Goal: Task Accomplishment & Management: Use online tool/utility

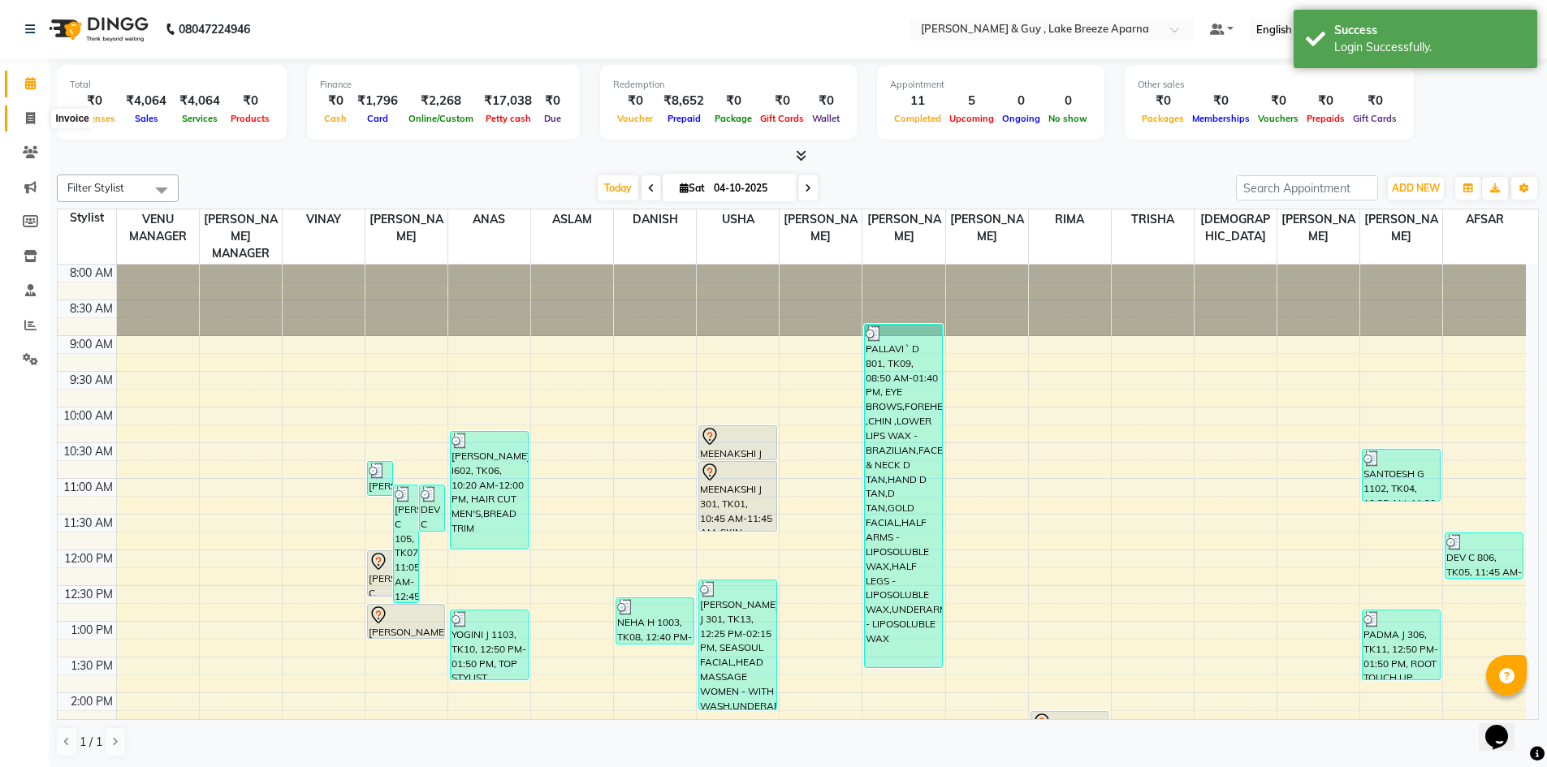
click at [28, 119] on icon at bounding box center [30, 118] width 9 height 12
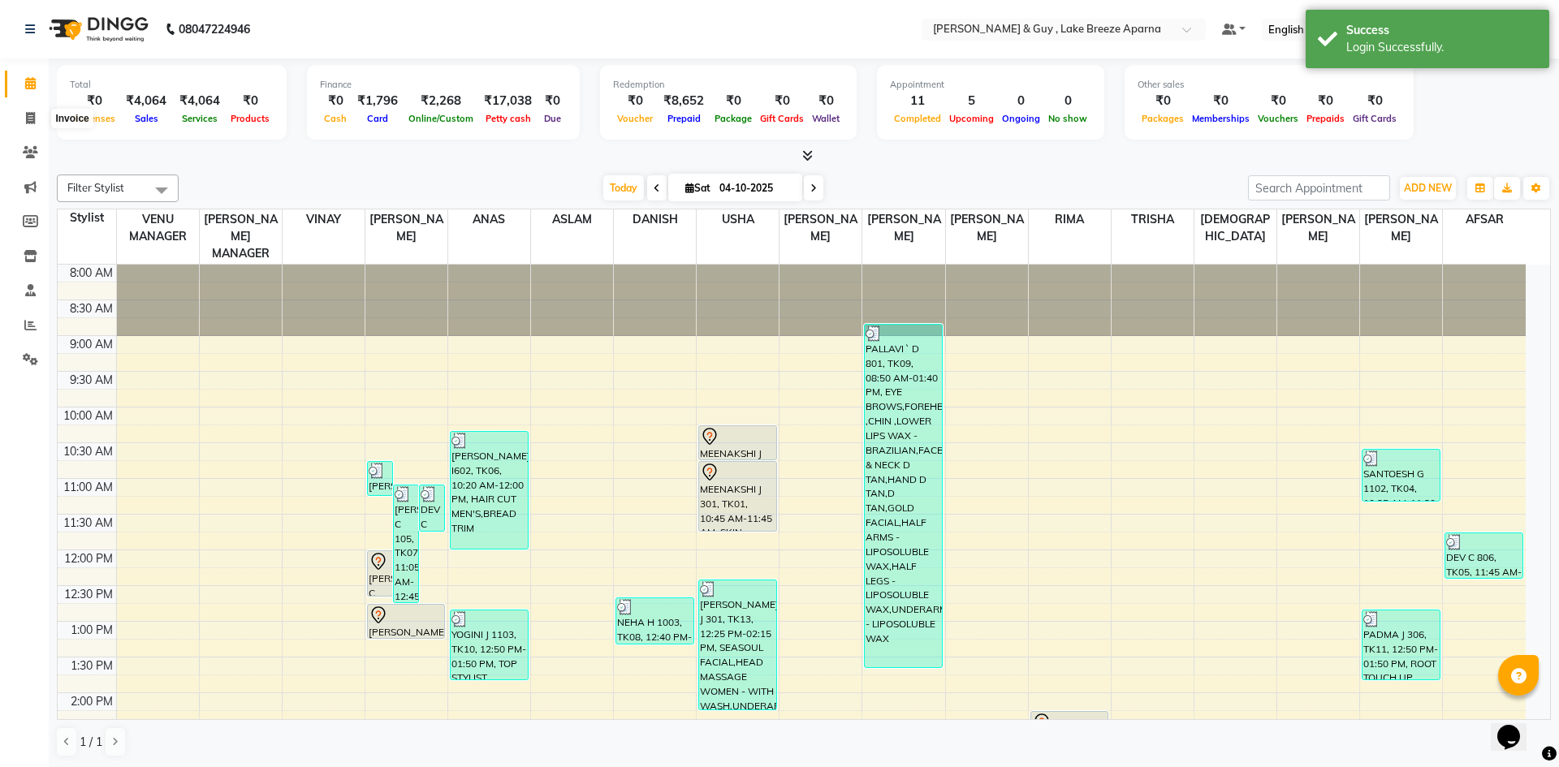
select select "8690"
select select "service"
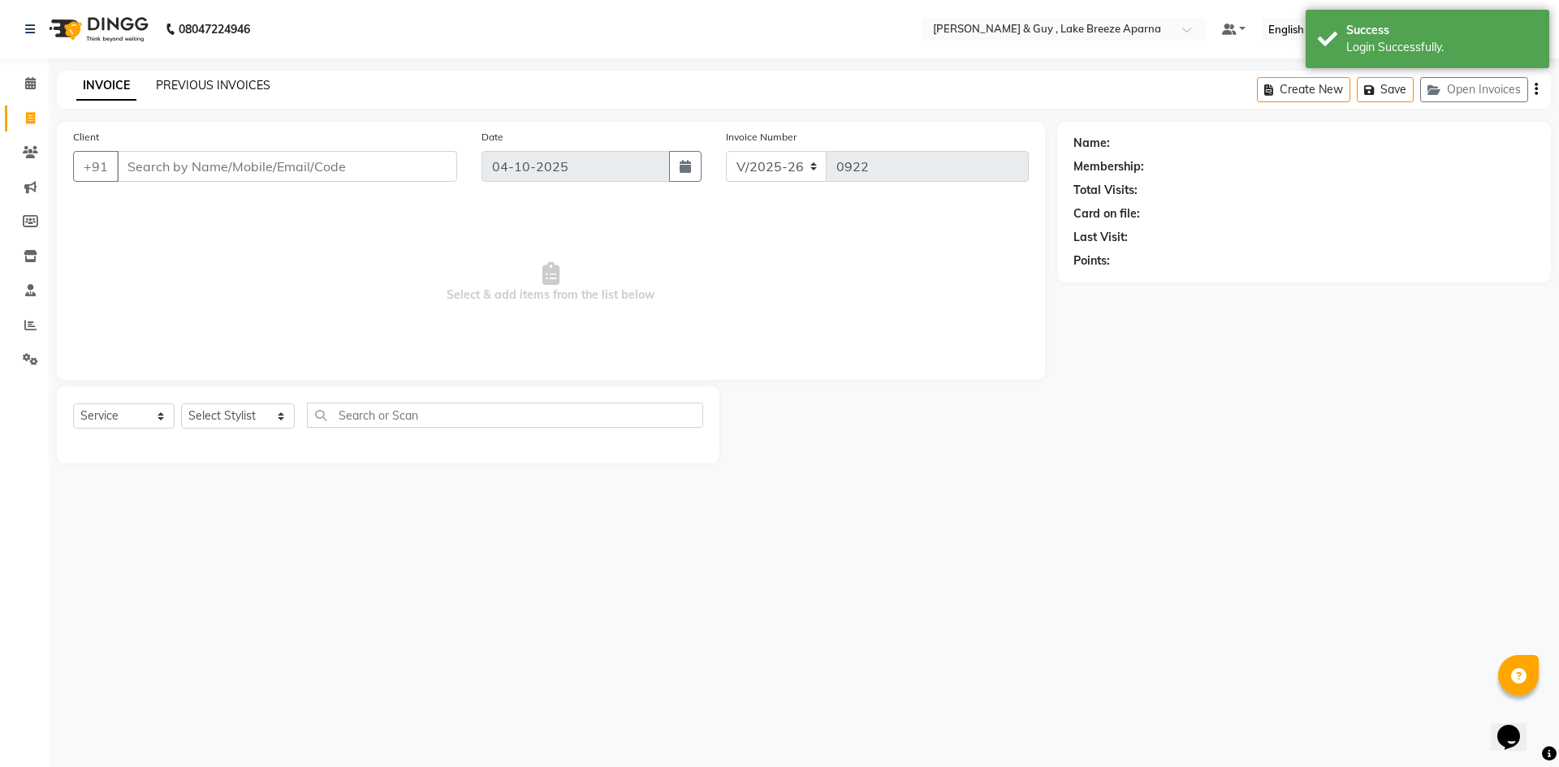
click at [212, 87] on link "PREVIOUS INVOICES" at bounding box center [213, 85] width 114 height 15
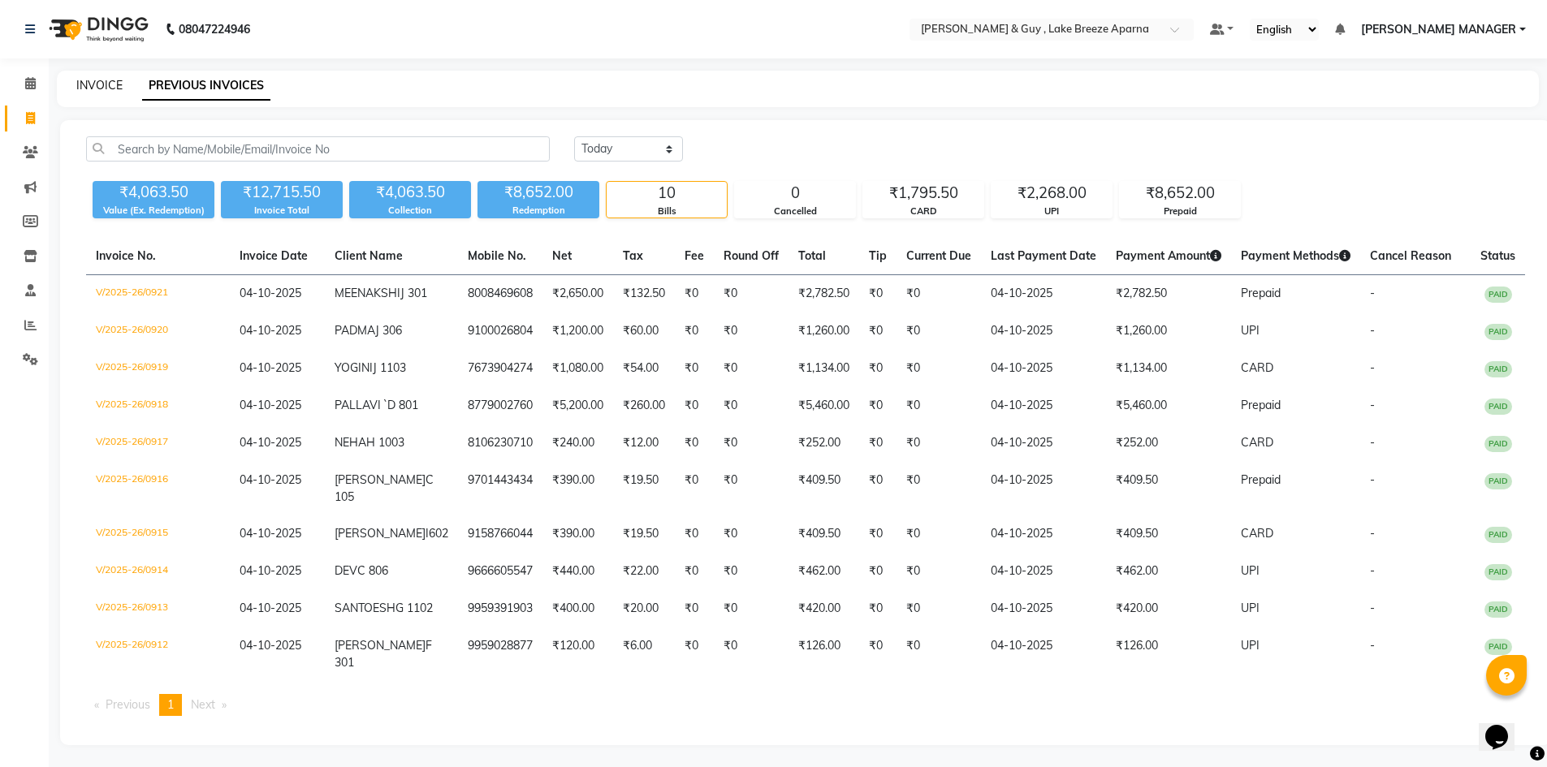
click at [105, 83] on link "INVOICE" at bounding box center [99, 85] width 46 height 15
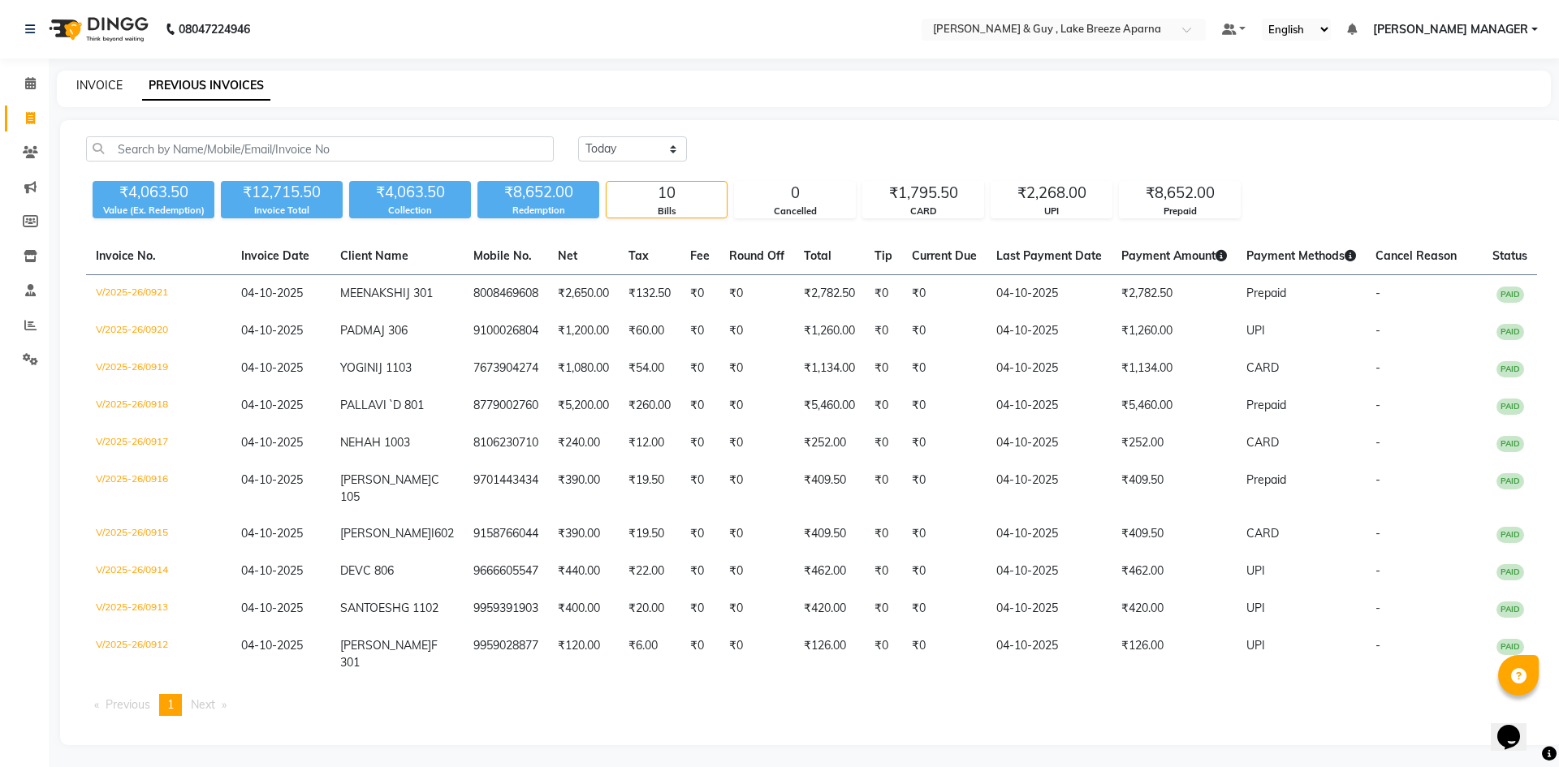
select select "service"
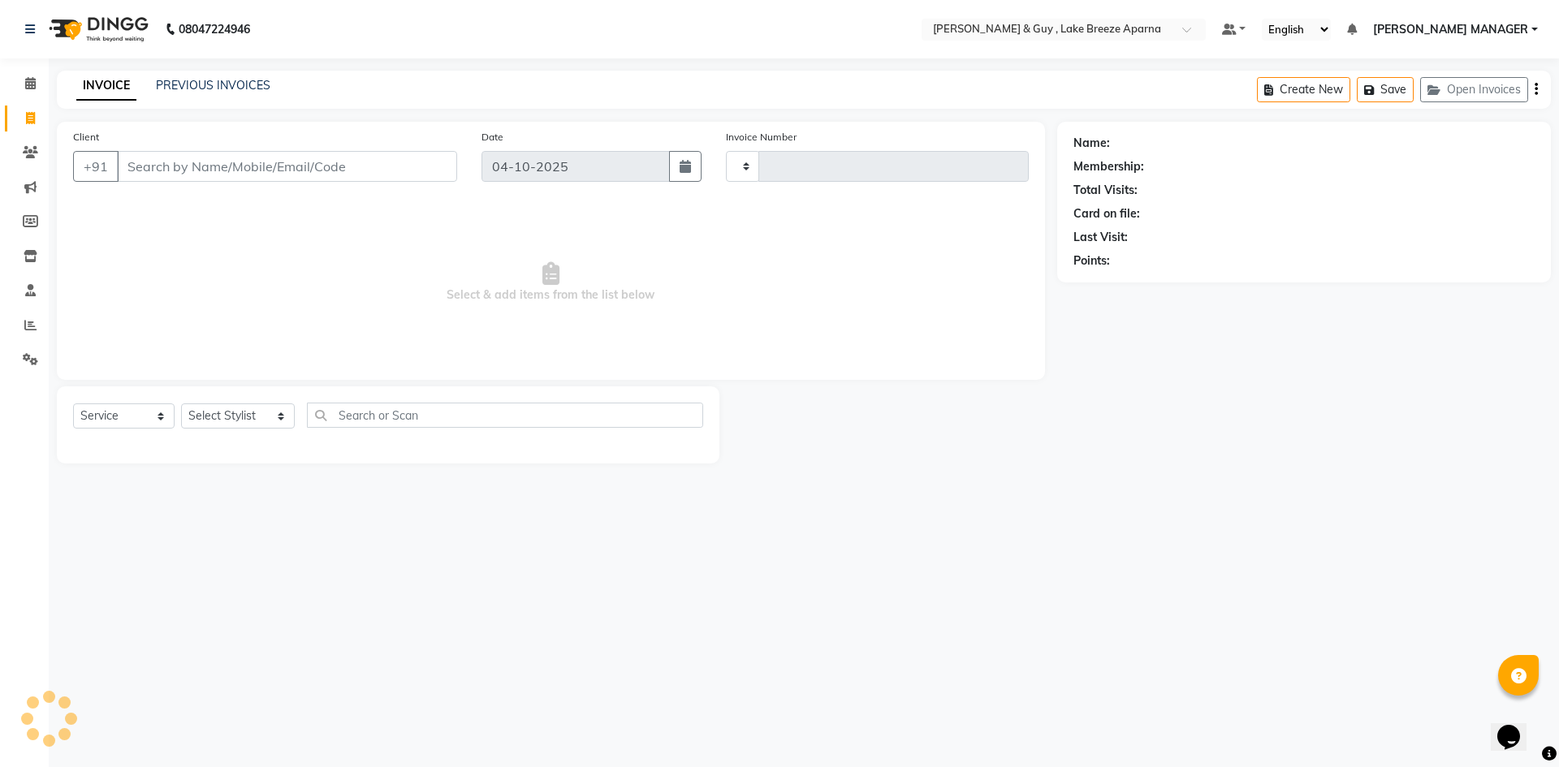
type input "0922"
select select "8690"
click at [240, 84] on link "PREVIOUS INVOICES" at bounding box center [213, 85] width 114 height 15
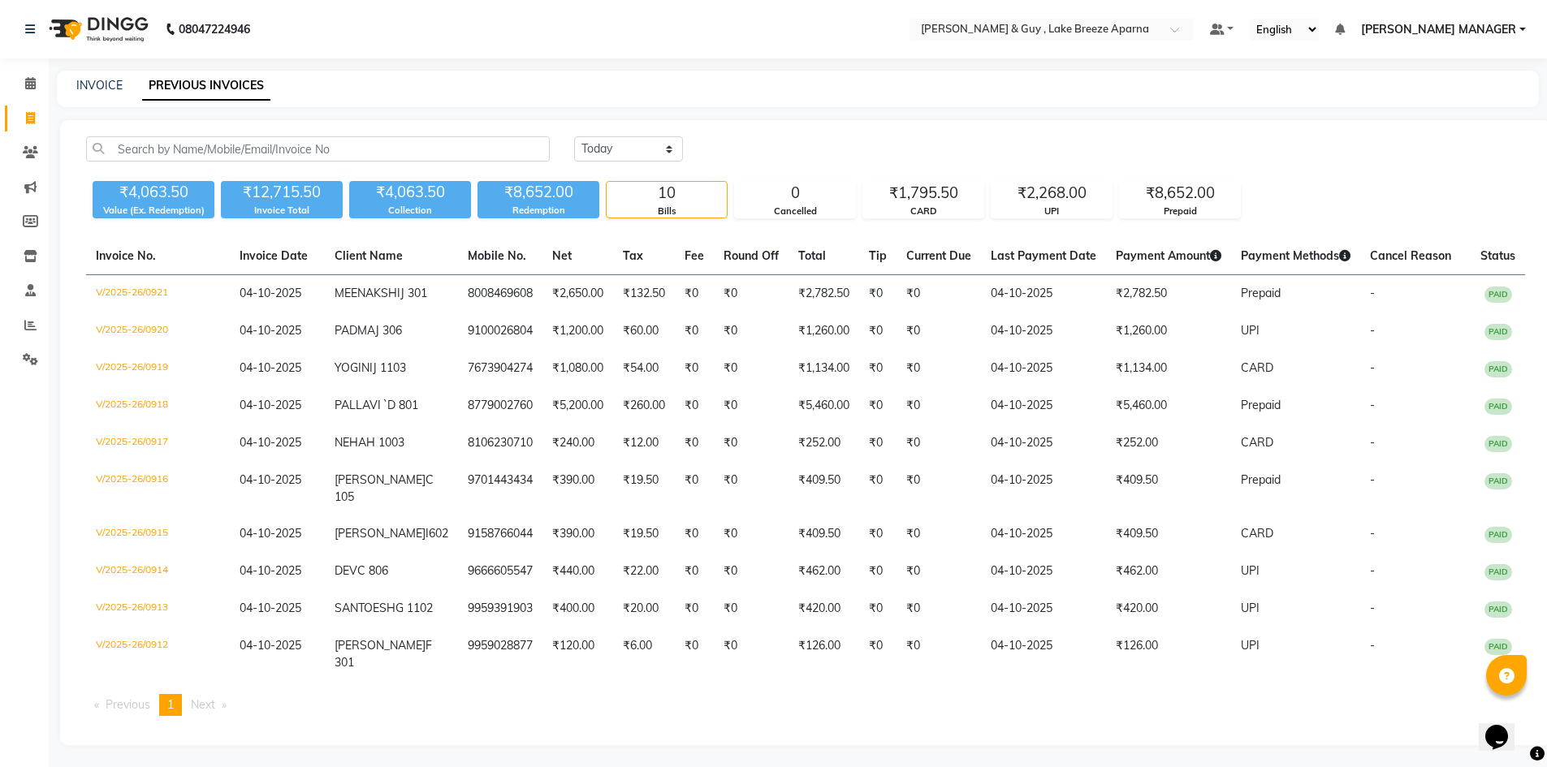
click at [126, 82] on div "INVOICE PREVIOUS INVOICES" at bounding box center [788, 85] width 1462 height 17
click at [114, 77] on div "INVOICE" at bounding box center [99, 85] width 46 height 17
click at [111, 86] on link "INVOICE" at bounding box center [99, 85] width 46 height 15
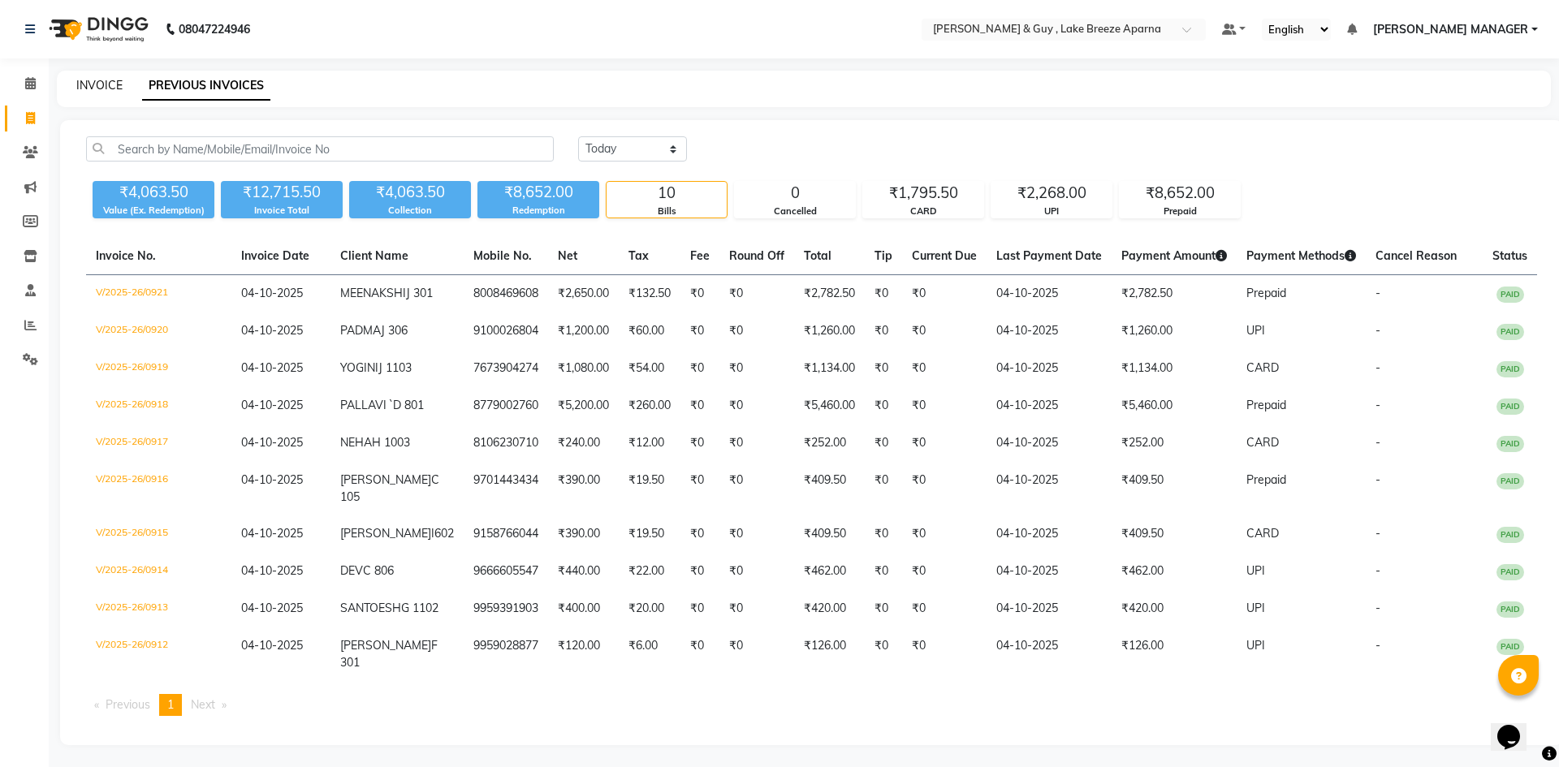
select select "8690"
select select "service"
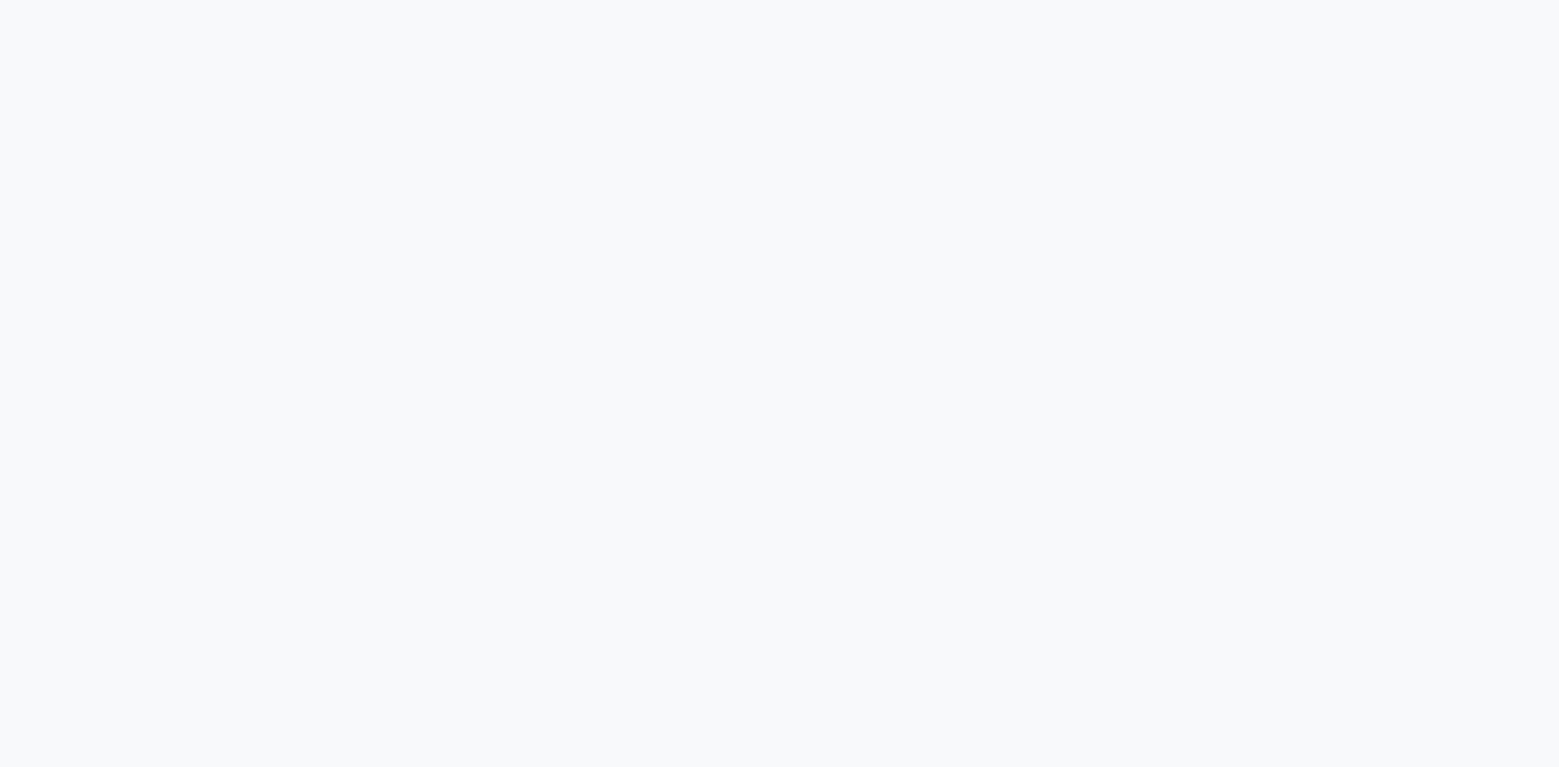
select select "8690"
select select "service"
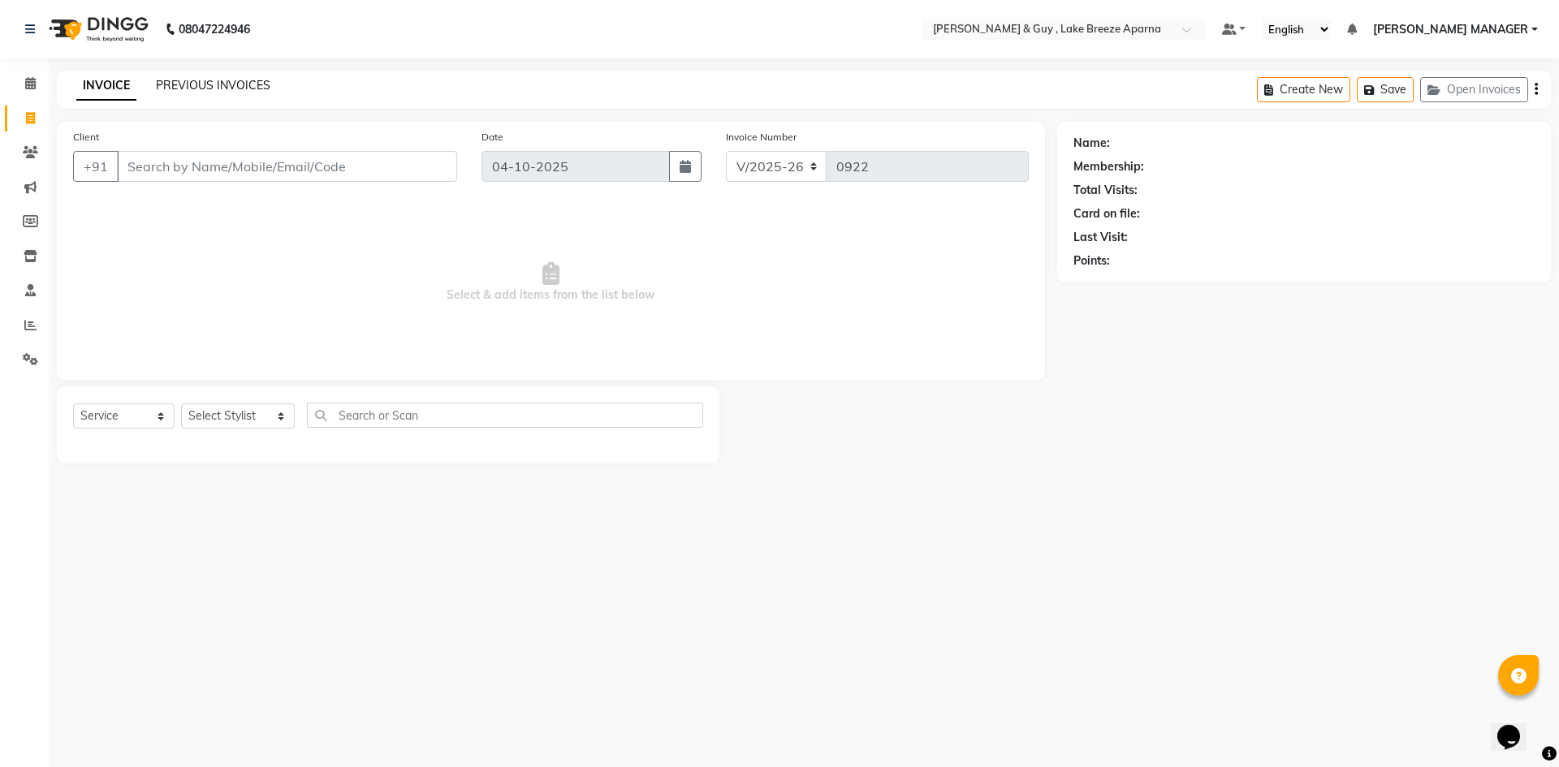
click at [214, 87] on link "PREVIOUS INVOICES" at bounding box center [213, 85] width 114 height 15
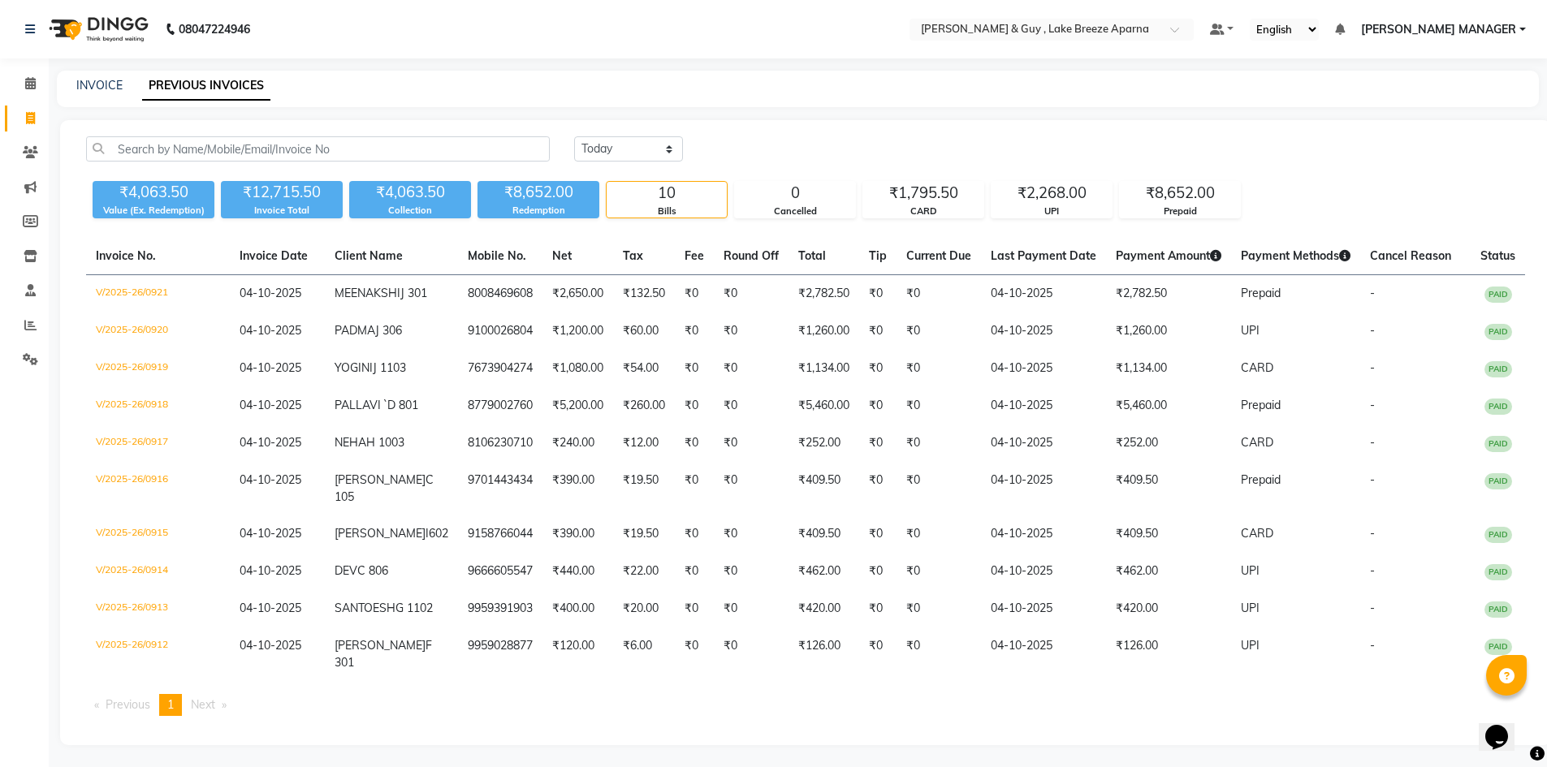
click at [1185, 144] on div "Today Yesterday Custom Range" at bounding box center [1049, 148] width 951 height 25
click at [1186, 143] on div "Today Yesterday Custom Range" at bounding box center [1049, 148] width 951 height 25
click at [77, 85] on link "INVOICE" at bounding box center [99, 85] width 46 height 15
select select "8690"
select select "service"
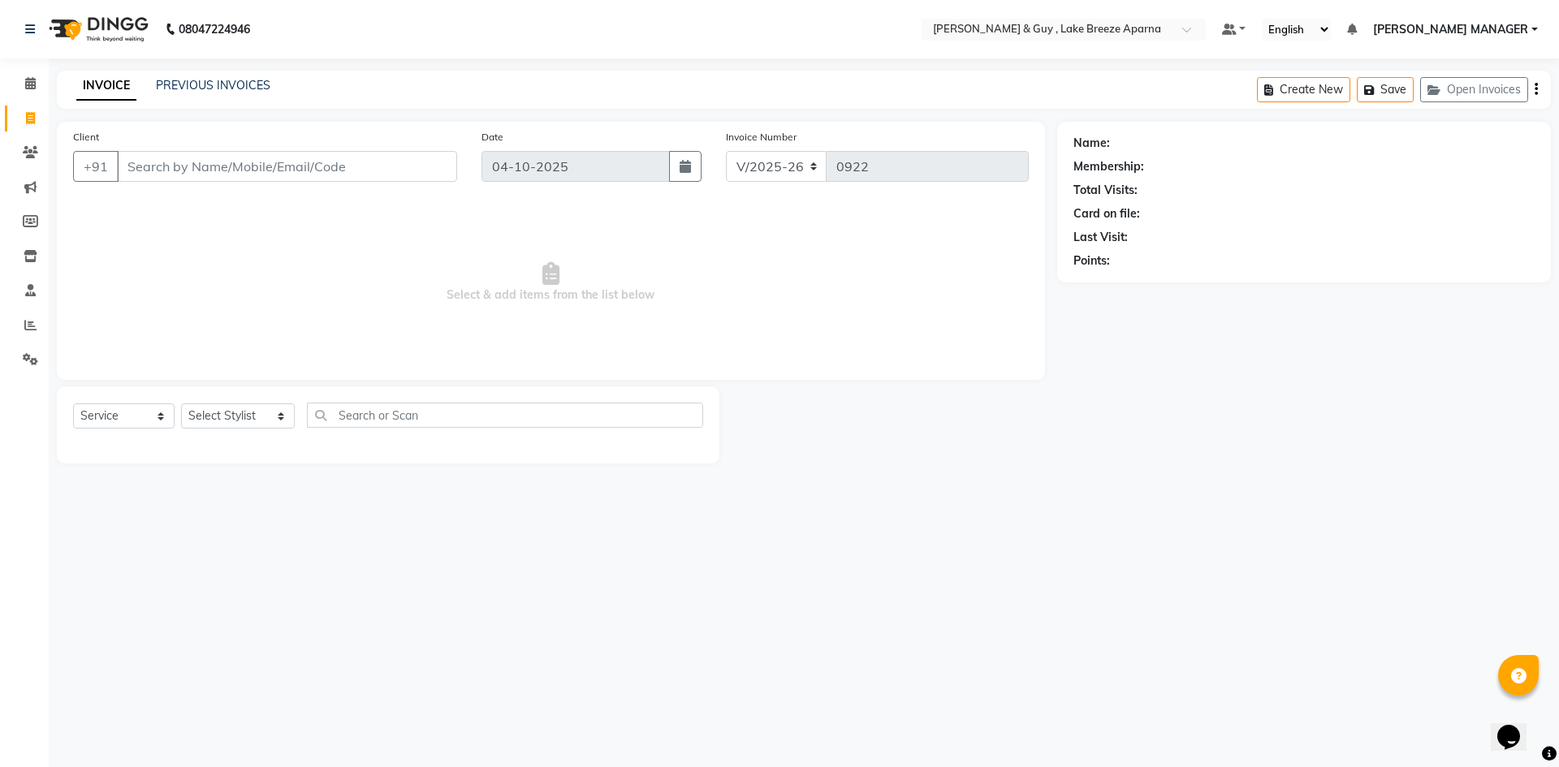
click at [231, 434] on div "Select Service Product Membership Package Voucher Prepaid Gift Card Select Styl…" at bounding box center [388, 422] width 630 height 38
click at [244, 420] on select "Select Stylist AFSAR ANAS ASLAM DANISH HANISHA MANAGER LAXMI RIMA RINKU SALMAN …" at bounding box center [238, 416] width 114 height 25
select select "87996"
click at [181, 404] on select "Select Stylist AFSAR ANAS ASLAM DANISH HANISHA MANAGER LAXMI RIMA RINKU SALMAN …" at bounding box center [238, 416] width 114 height 25
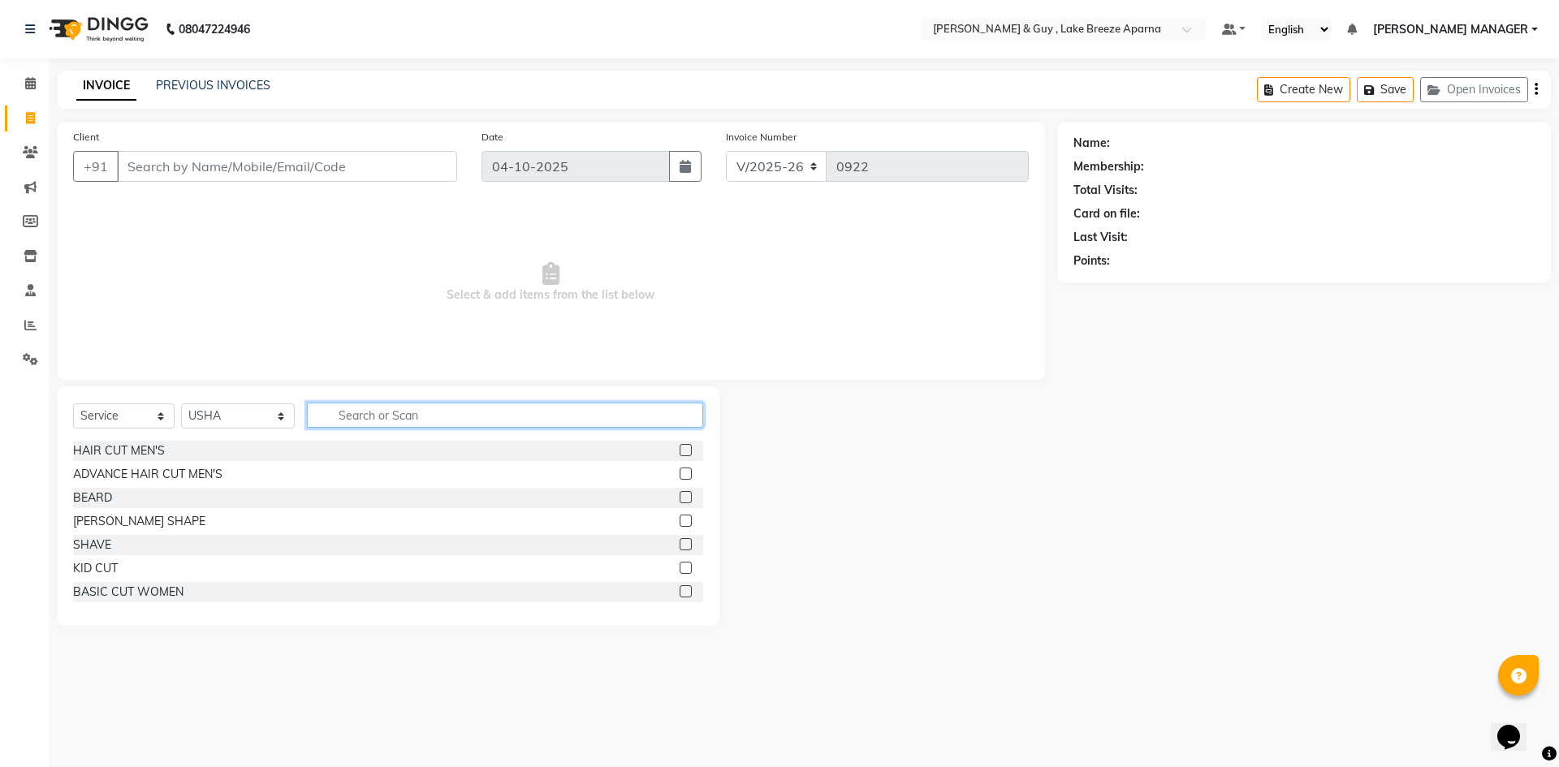
click at [381, 407] on input "text" at bounding box center [505, 415] width 396 height 25
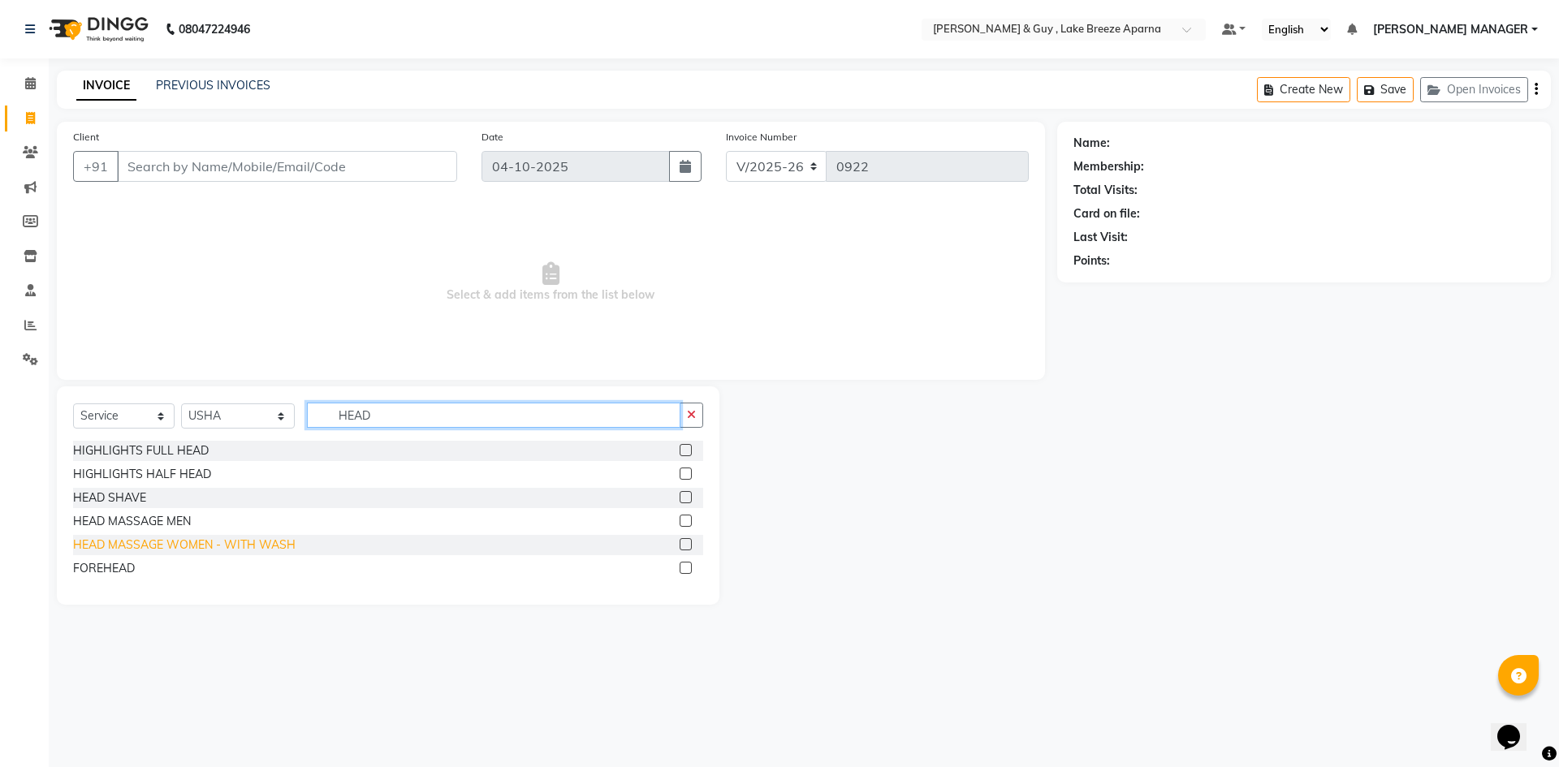
type input "HEAD"
click at [142, 541] on div "HEAD MASSAGE WOMEN - WITH WASH" at bounding box center [184, 545] width 222 height 17
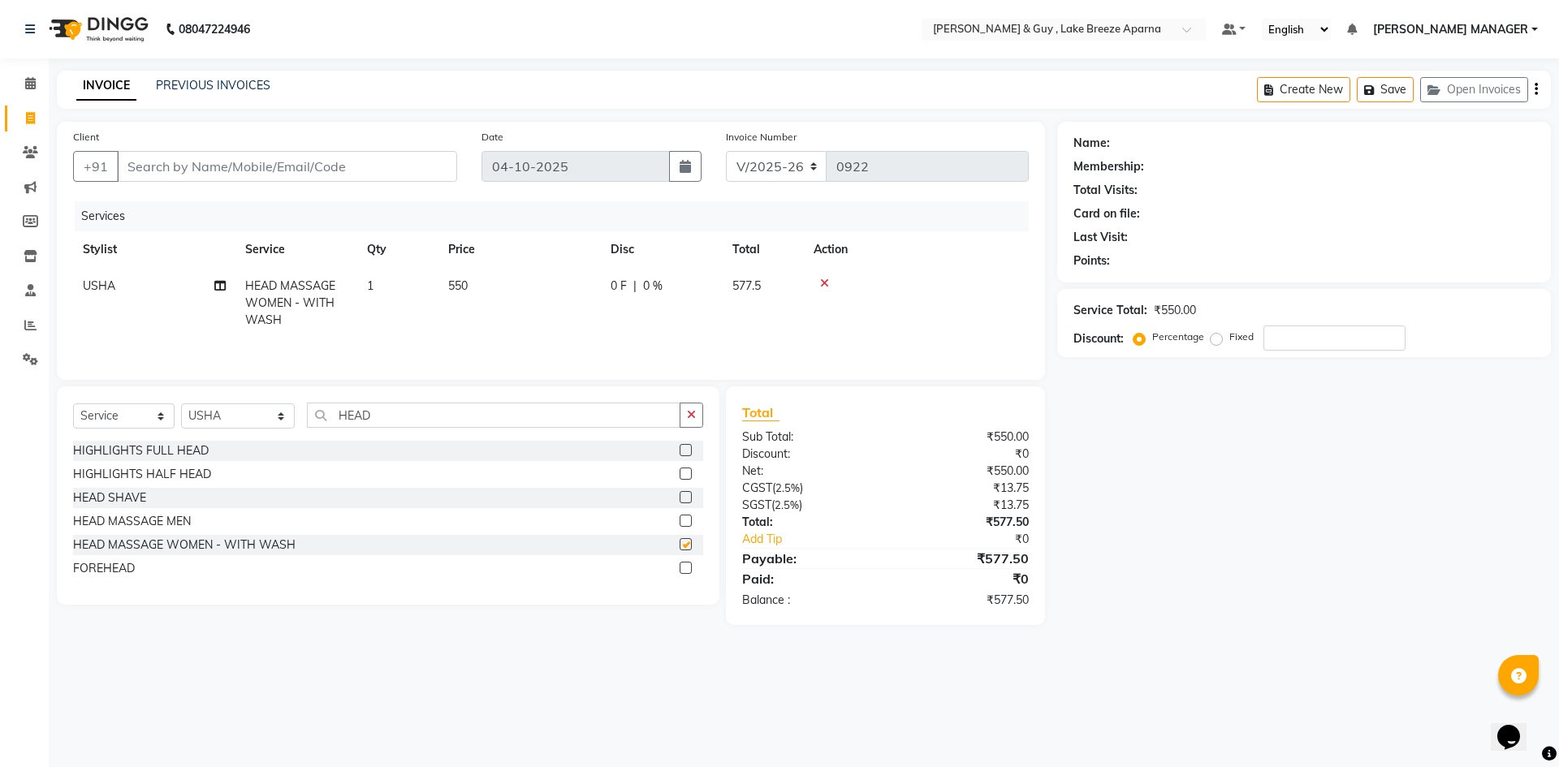
checkbox input "false"
click at [487, 286] on td "550" at bounding box center [519, 303] width 162 height 71
select select "87996"
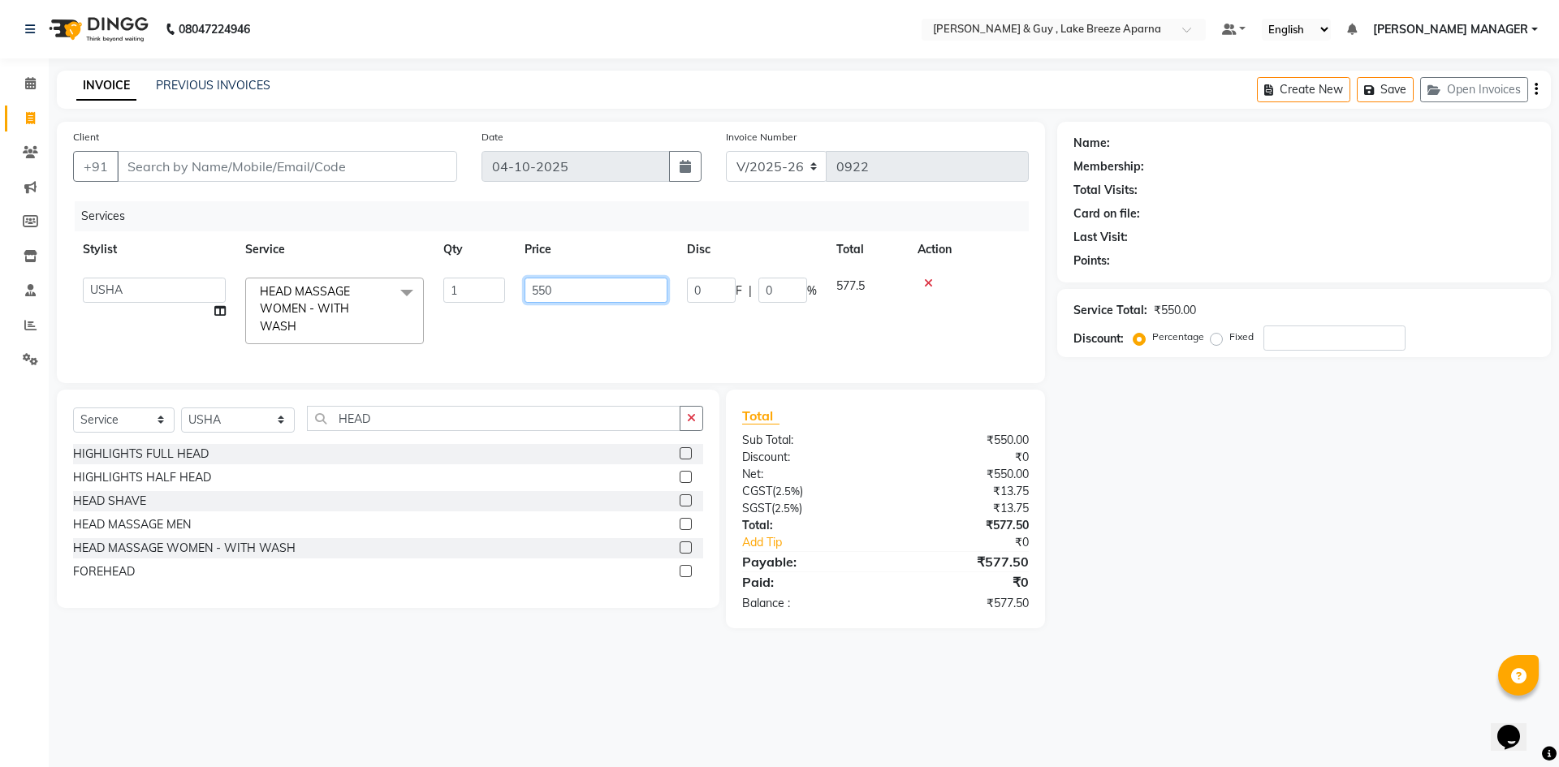
drag, startPoint x: 574, startPoint y: 285, endPoint x: 105, endPoint y: 448, distance: 496.8
click at [522, 300] on td "550" at bounding box center [596, 311] width 162 height 86
type input "450"
click at [1163, 553] on div "Name: Membership: Total Visits: Card on file: Last Visit: Points: Service Total…" at bounding box center [1310, 375] width 506 height 507
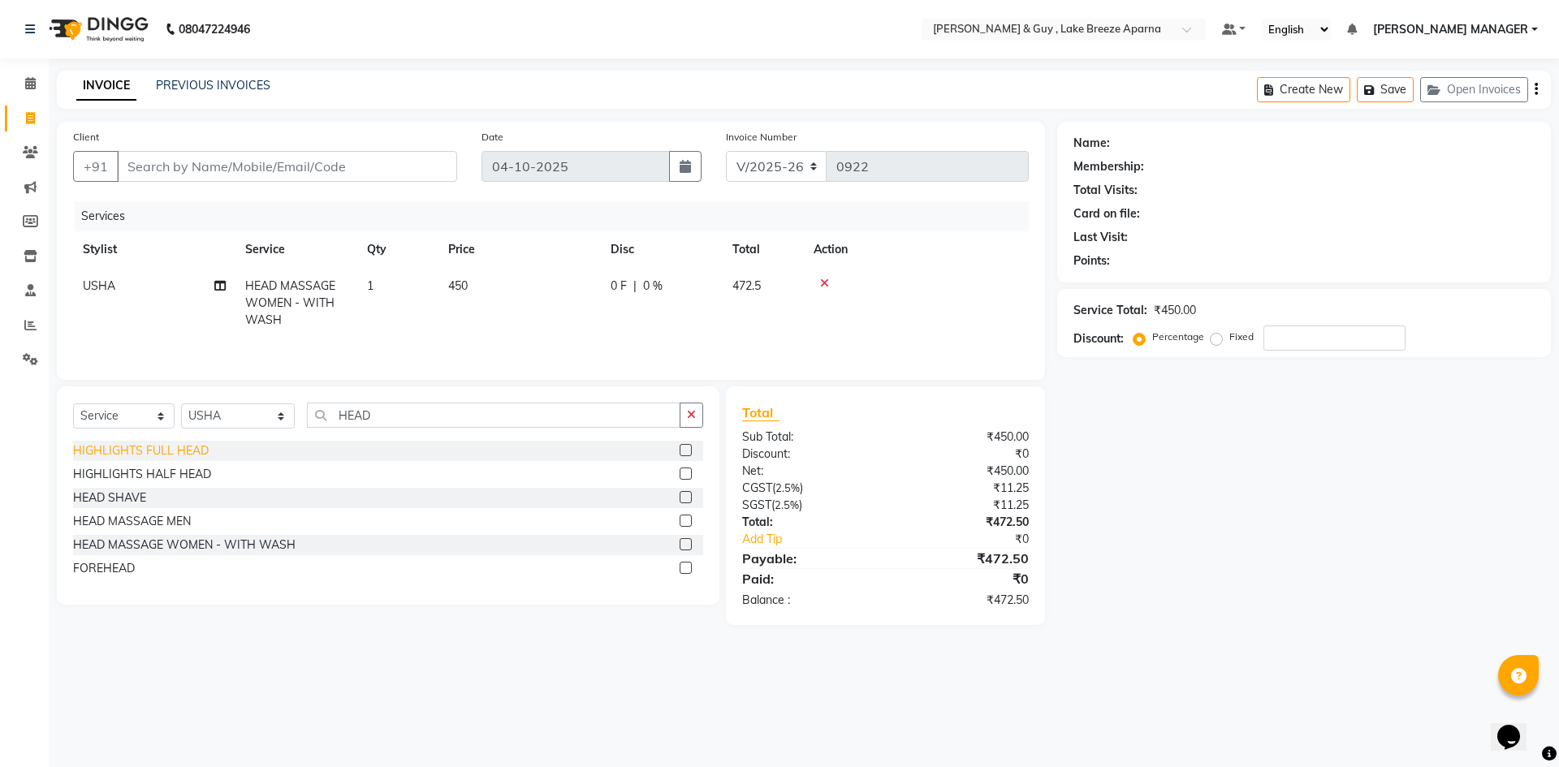
drag, startPoint x: 378, startPoint y: 400, endPoint x: 186, endPoint y: 442, distance: 196.2
click at [291, 425] on div "Select Service Product Membership Package Voucher Prepaid Gift Card Select Styl…" at bounding box center [388, 495] width 662 height 218
drag, startPoint x: 403, startPoint y: 414, endPoint x: 0, endPoint y: 468, distance: 406.4
click at [175, 438] on div "Select Service Product Membership Package Voucher Prepaid Gift Card Select Styl…" at bounding box center [388, 422] width 630 height 38
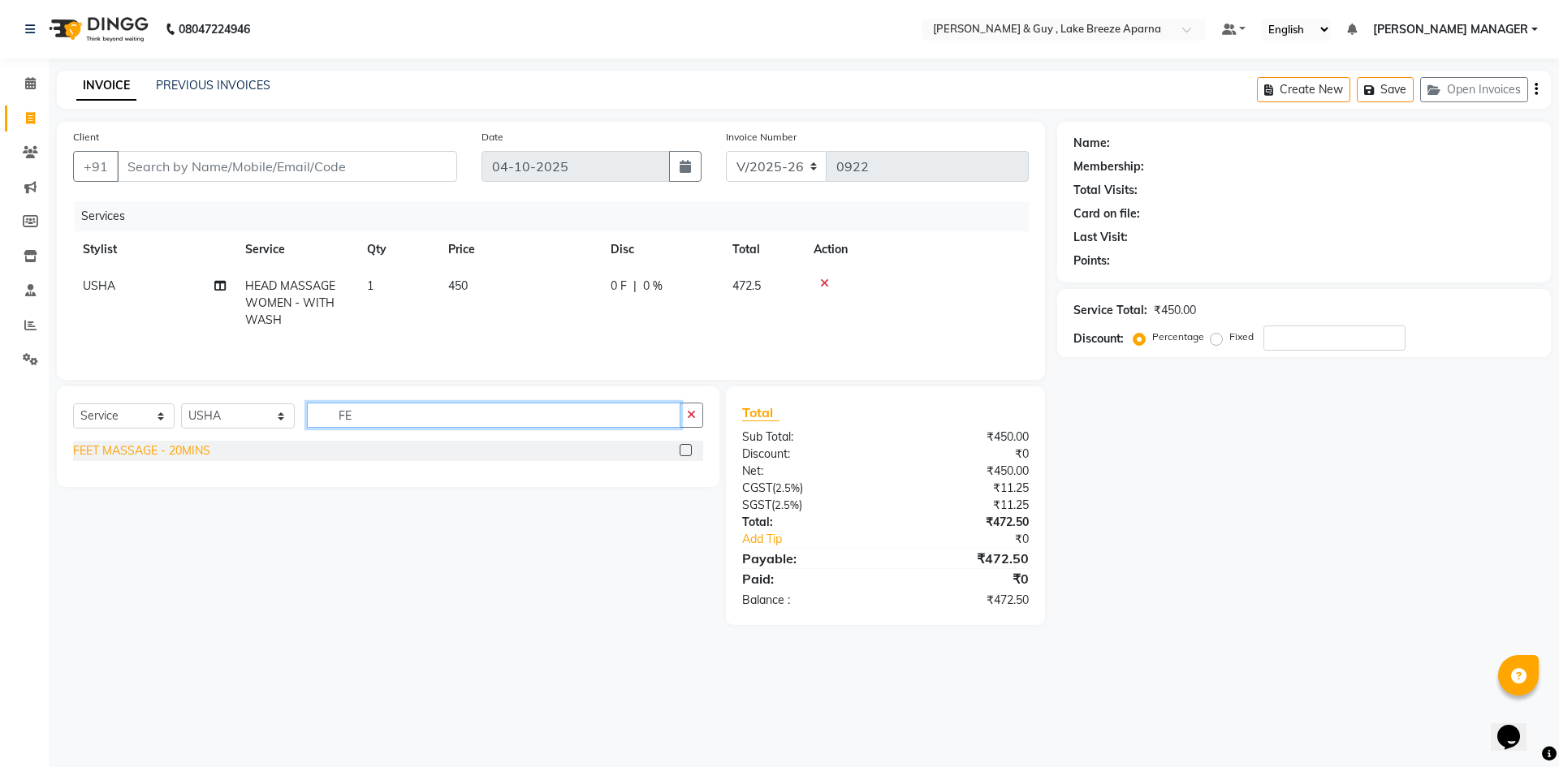
type input "FE"
click at [125, 448] on div "FEET MASSAGE - 20MINS" at bounding box center [141, 450] width 137 height 17
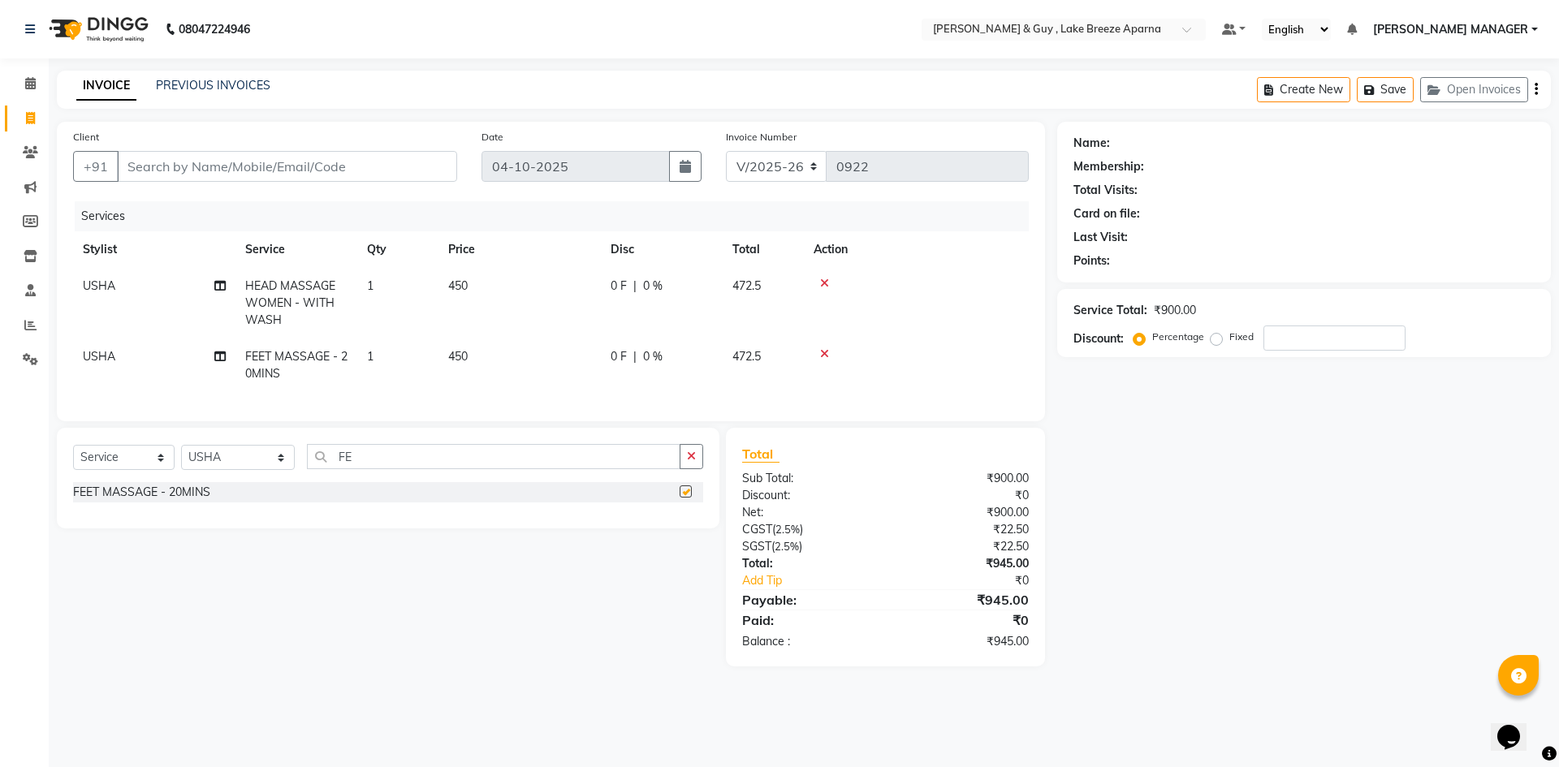
checkbox input "false"
click at [1477, 27] on span "[PERSON_NAME] MANAGER" at bounding box center [1450, 29] width 155 height 17
click at [1466, 111] on link "Sign out" at bounding box center [1454, 111] width 149 height 25
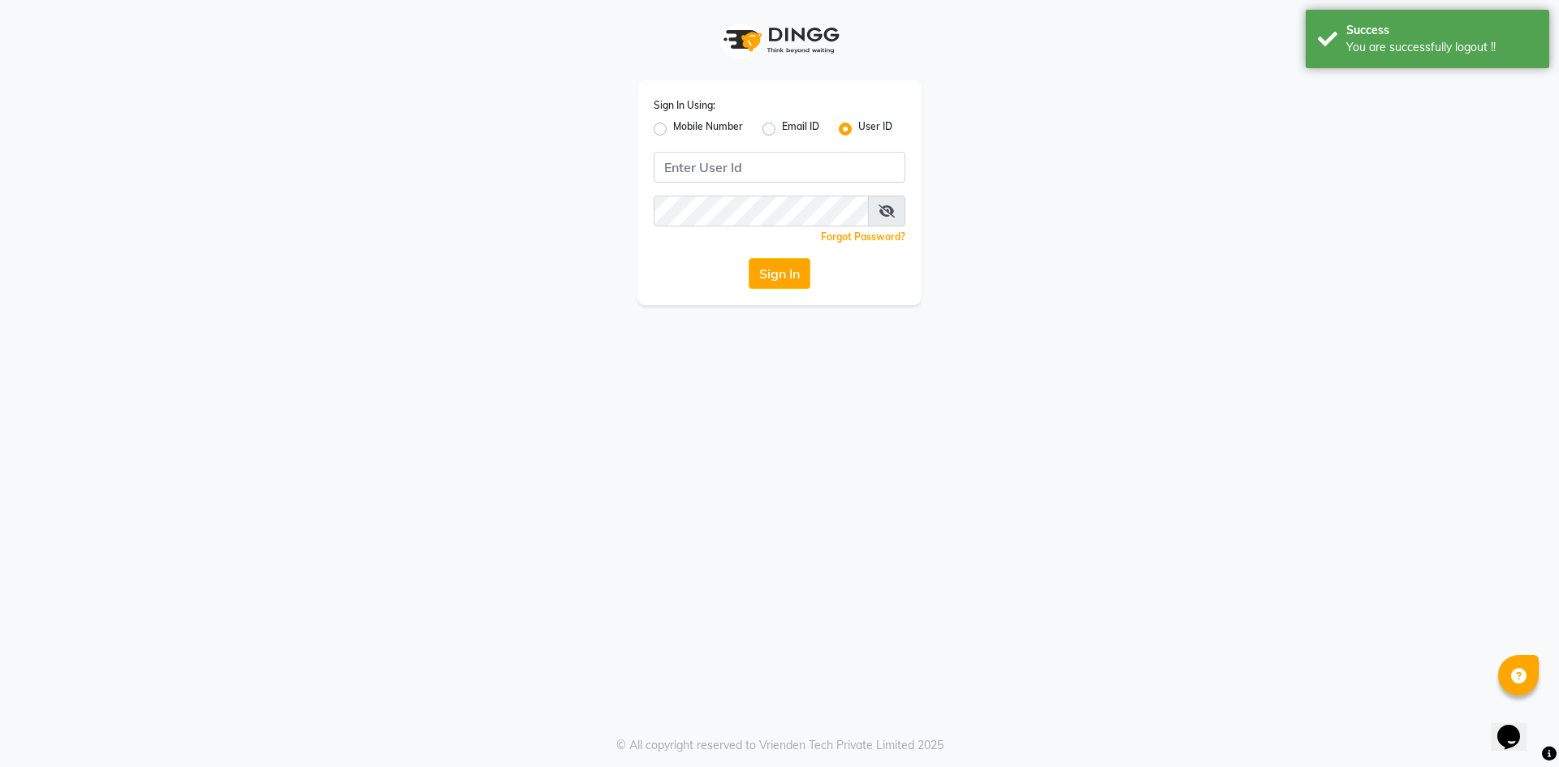
click at [673, 134] on label "Mobile Number" at bounding box center [708, 128] width 70 height 19
click at [673, 130] on input "Mobile Number" at bounding box center [678, 124] width 11 height 11
radio input "true"
radio input "false"
click at [773, 174] on input "Username" at bounding box center [806, 167] width 197 height 31
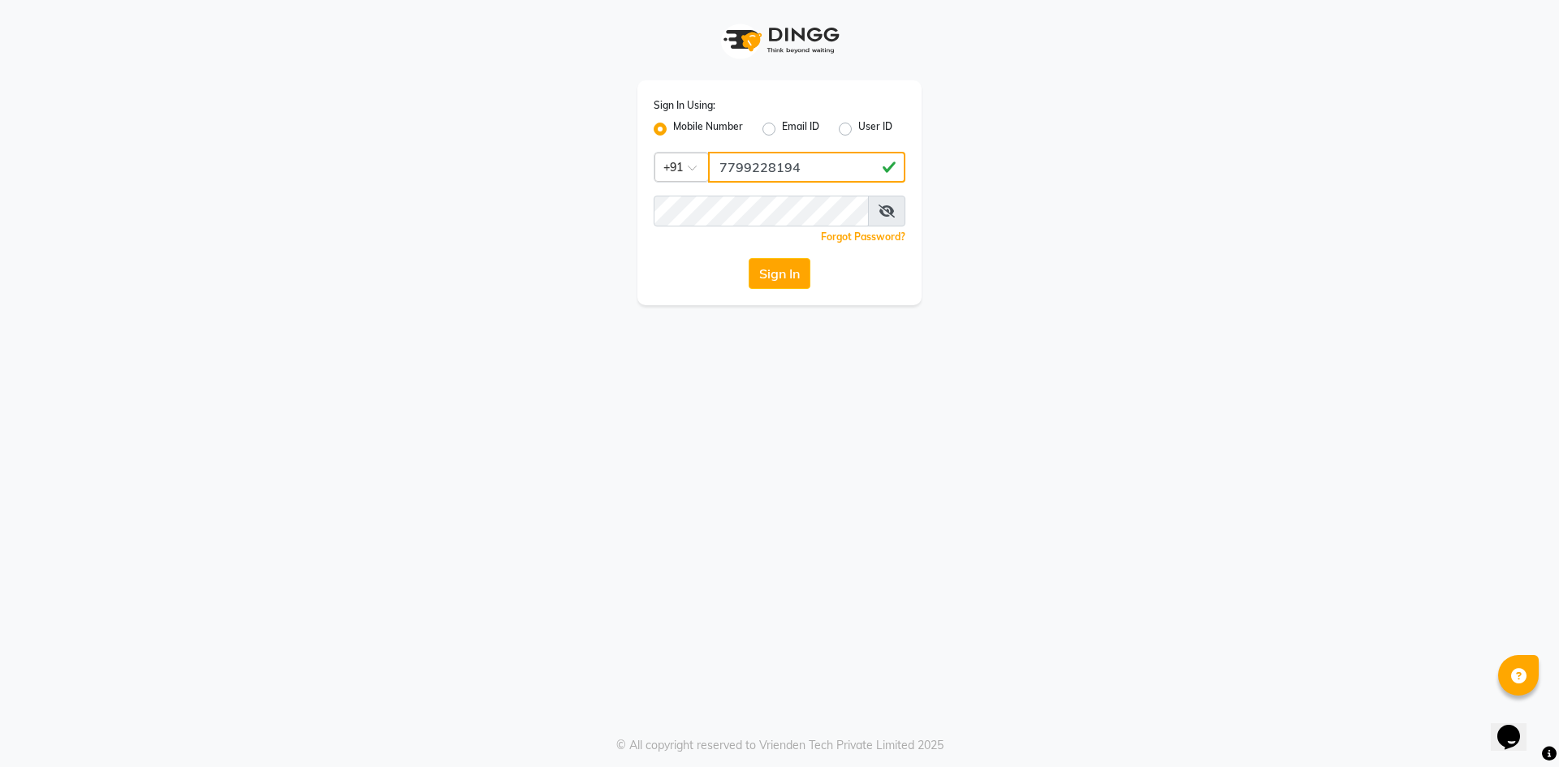
type input "7799228194"
click at [770, 279] on button "Sign In" at bounding box center [780, 273] width 62 height 31
